Goal: Information Seeking & Learning: Learn about a topic

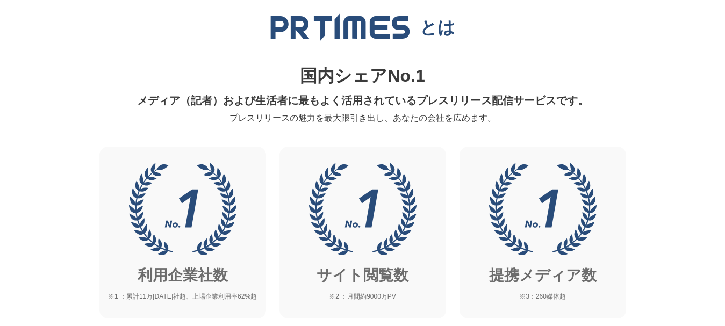
scroll to position [376, 0]
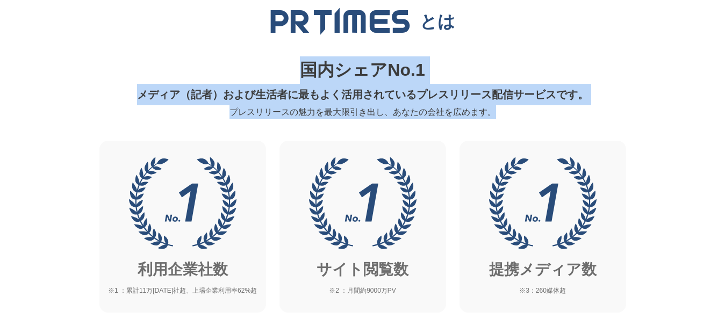
drag, startPoint x: 302, startPoint y: 69, endPoint x: 521, endPoint y: 112, distance: 223.5
click at [521, 112] on div "国内シェアNo.1 メディア（記者）および生活者に最もよく活用されているプレスリリース配信サービスです。 プレスリリースの魅力を最大限引き出し、あなたの会社を…" at bounding box center [363, 87] width 514 height 63
click at [522, 108] on p "プレスリリースの魅力を最大限引き出し、あなたの会社を広めます。" at bounding box center [363, 112] width 514 height 14
drag, startPoint x: 510, startPoint y: 110, endPoint x: 268, endPoint y: 74, distance: 244.4
click at [268, 74] on div "国内シェアNo.1 メディア（記者）および生活者に最もよく活用されているプレスリリース配信サービスです。 プレスリリースの魅力を最大限引き出し、あなたの会社を…" at bounding box center [363, 87] width 514 height 63
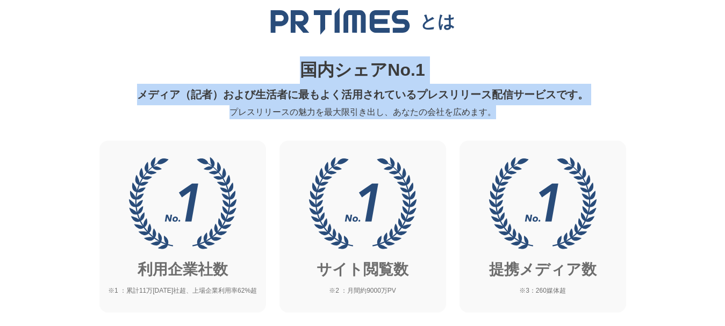
click at [268, 74] on p "国内シェアNo.1" at bounding box center [363, 69] width 514 height 27
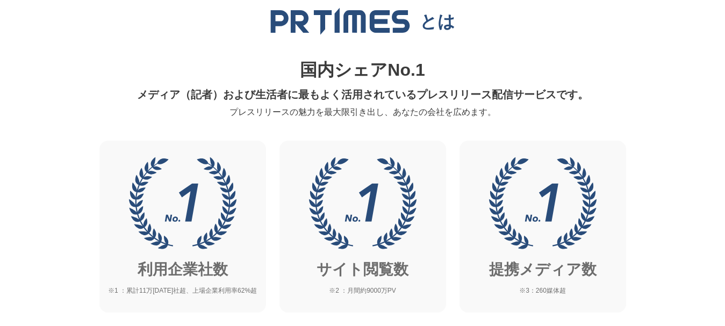
drag, startPoint x: 254, startPoint y: 59, endPoint x: 186, endPoint y: 52, distance: 68.1
click at [186, 52] on div "とは 国内シェアNo.1 メディア（記者）および生活者に最もよく活用されているプレスリリース配信サービスです。 プレスリリースの魅力を最大限引き出し、あなたの…" at bounding box center [363, 64] width 514 height 112
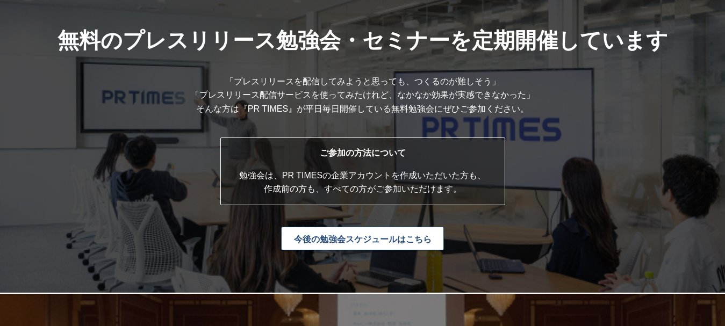
scroll to position [2794, 0]
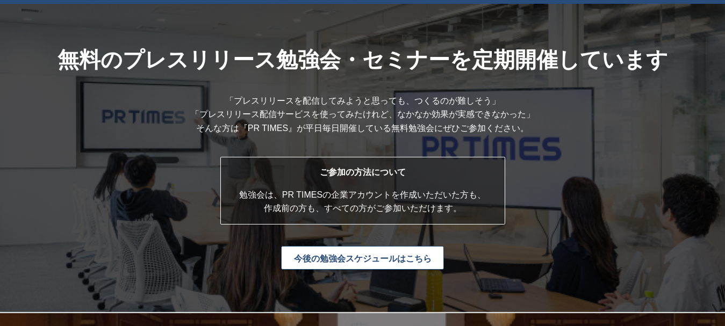
drag, startPoint x: 64, startPoint y: 57, endPoint x: 541, endPoint y: 136, distance: 483.0
click at [541, 136] on div "無料のプレスリリース勉強会・ セミナーを定期開催しています 「プレスリリースを配信してみようと思っても、つくるのが難しそう」 「プレスリリース配信サービスを使…" at bounding box center [362, 158] width 725 height 309
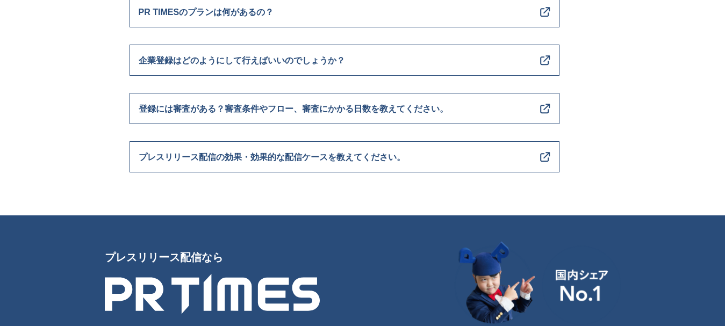
scroll to position [4654, 0]
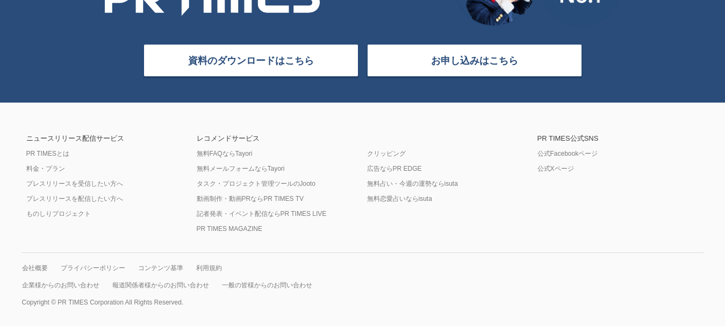
drag, startPoint x: 175, startPoint y: 154, endPoint x: 156, endPoint y: 150, distance: 19.2
click at [156, 150] on div "ニュースリリース配信サービス PR TIMESとは 料金・プラン プレスリリースを受信したい方へ プレスリリースを配信したい方へ ものしりプロジェクト" at bounding box center [107, 184] width 170 height 98
drag, startPoint x: 395, startPoint y: 125, endPoint x: 346, endPoint y: 114, distance: 50.6
click at [346, 114] on div "ニュースリリース配信サービス PR TIMESとは 料金・プラン プレスリリースを受信したい方へ プレスリリースを配信したい方へ ものしりプロジェクト レコメ…" at bounding box center [362, 215] width 699 height 224
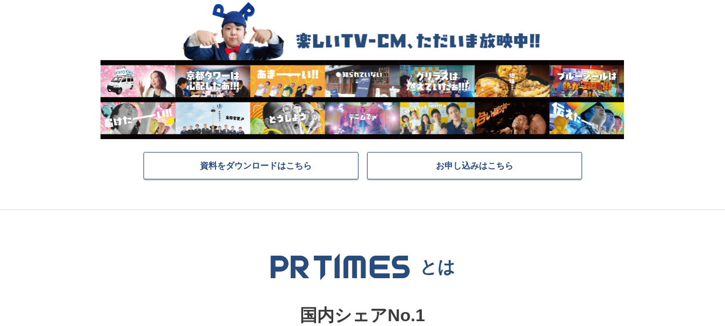
scroll to position [0, 0]
